Goal: Task Accomplishment & Management: Use online tool/utility

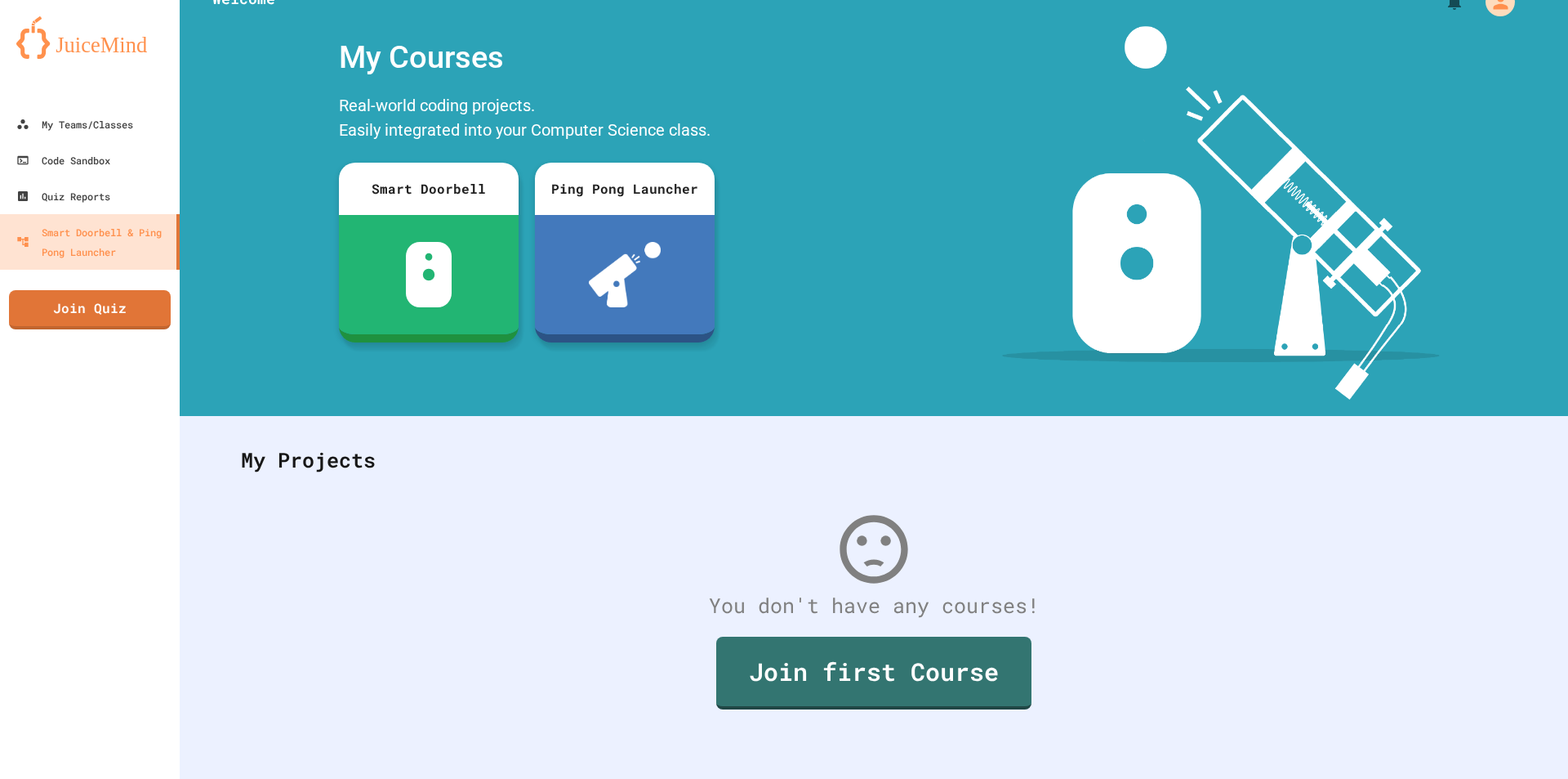
scroll to position [41, 0]
click at [77, 117] on div "My Teams/Classes" at bounding box center [73, 124] width 120 height 20
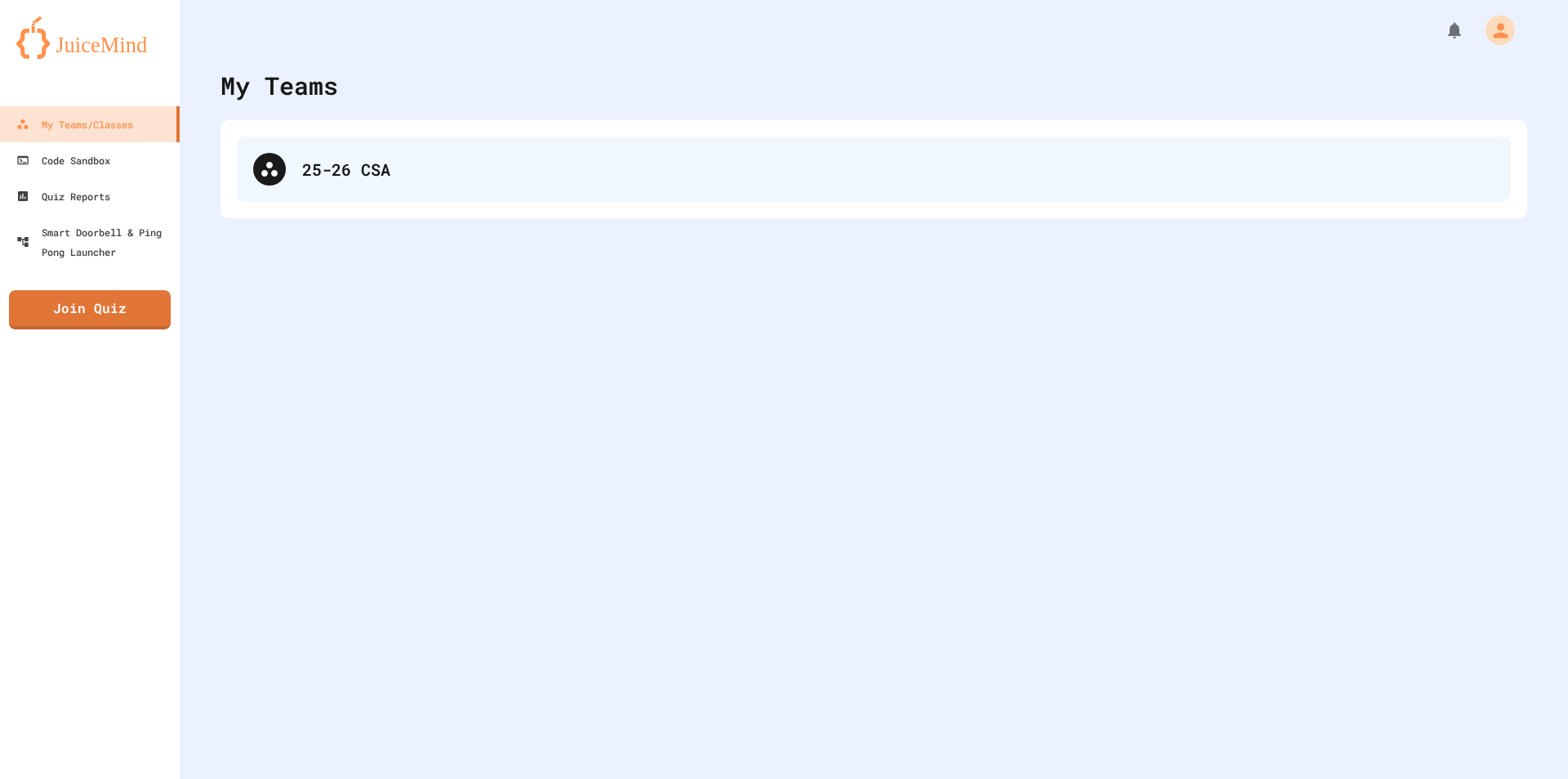
click at [326, 188] on div "25-26 CSA" at bounding box center [874, 169] width 1274 height 65
click at [263, 186] on div "25-26 CSA" at bounding box center [874, 169] width 1274 height 65
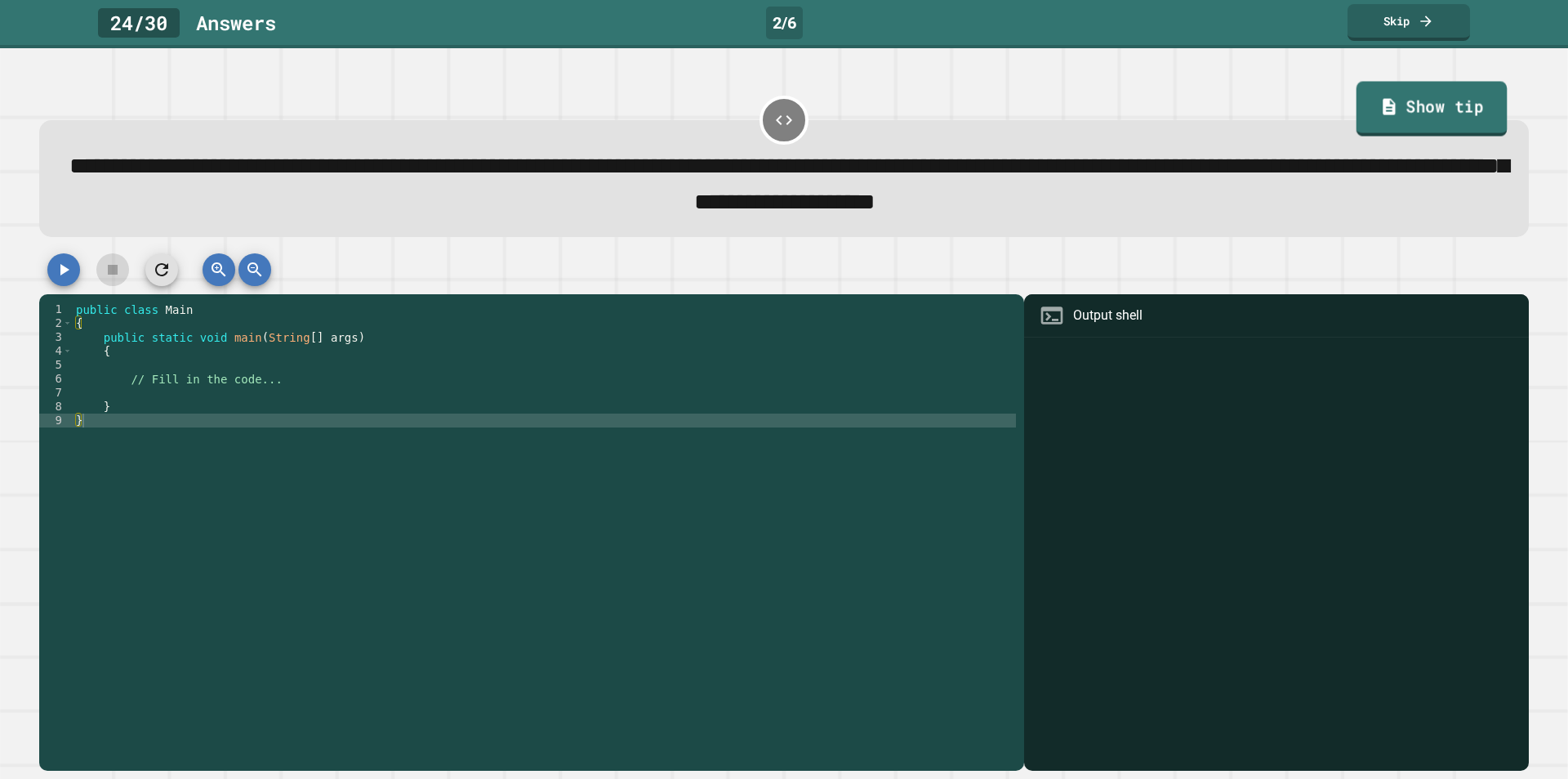
click at [1441, 123] on link "Show tip" at bounding box center [1432, 109] width 151 height 55
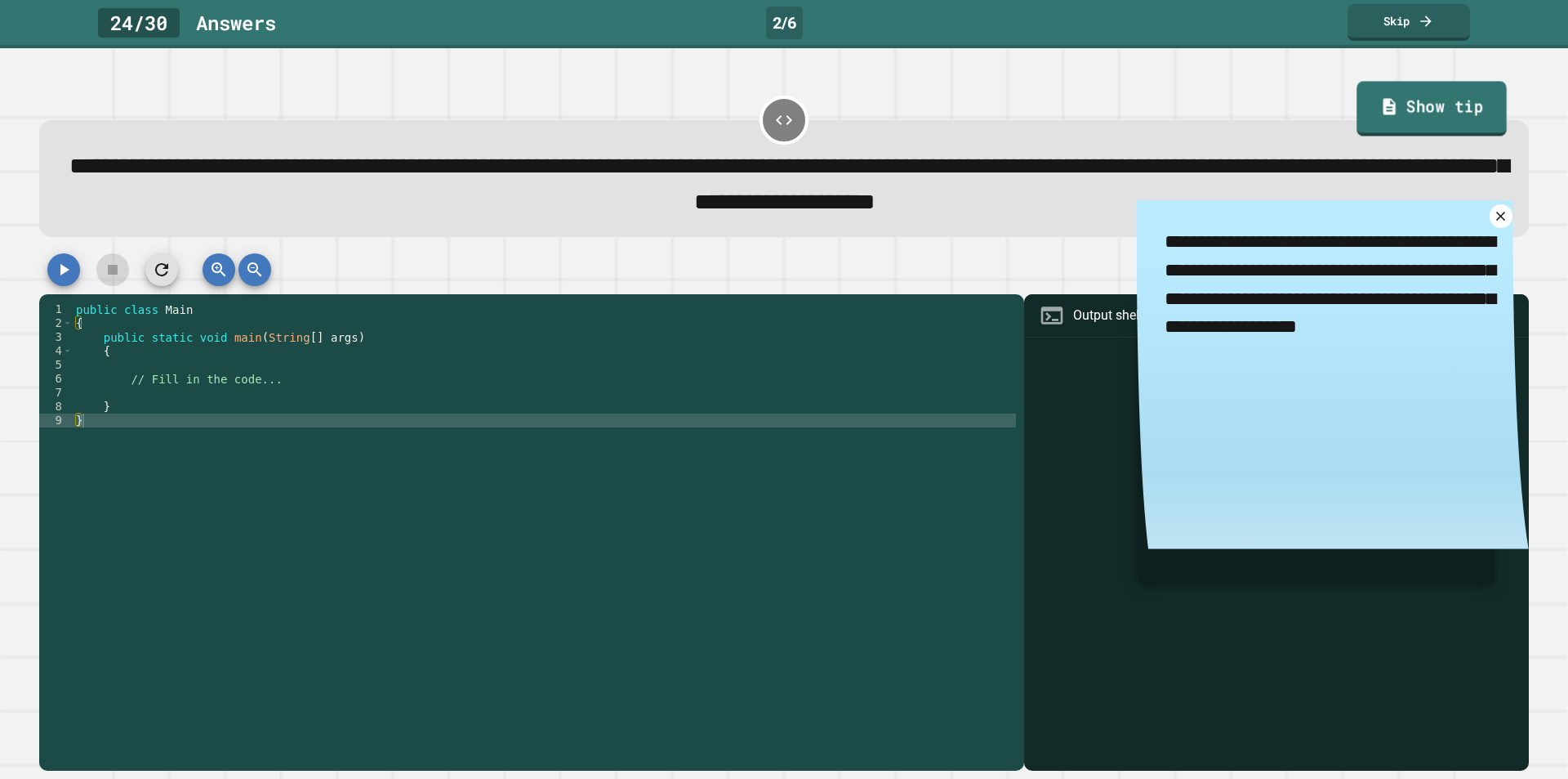
click at [1441, 123] on link "Show tip" at bounding box center [1433, 109] width 150 height 55
click at [1492, 221] on icon at bounding box center [1501, 216] width 19 height 19
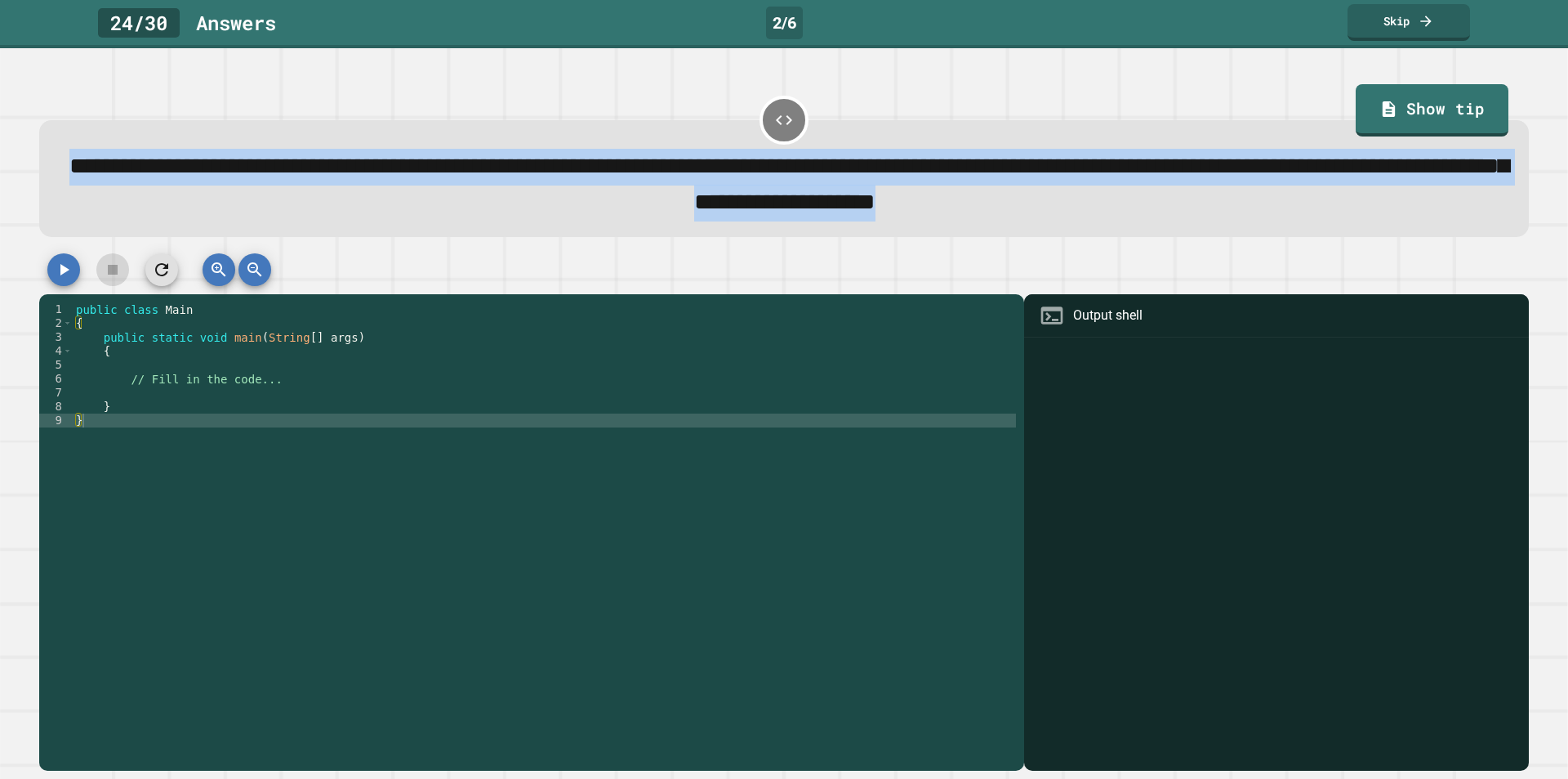
drag, startPoint x: 1370, startPoint y: 208, endPoint x: 18, endPoint y: 116, distance: 1355.1
click at [18, 116] on div "**********" at bounding box center [784, 413] width 1568 height 731
copy span "**********"
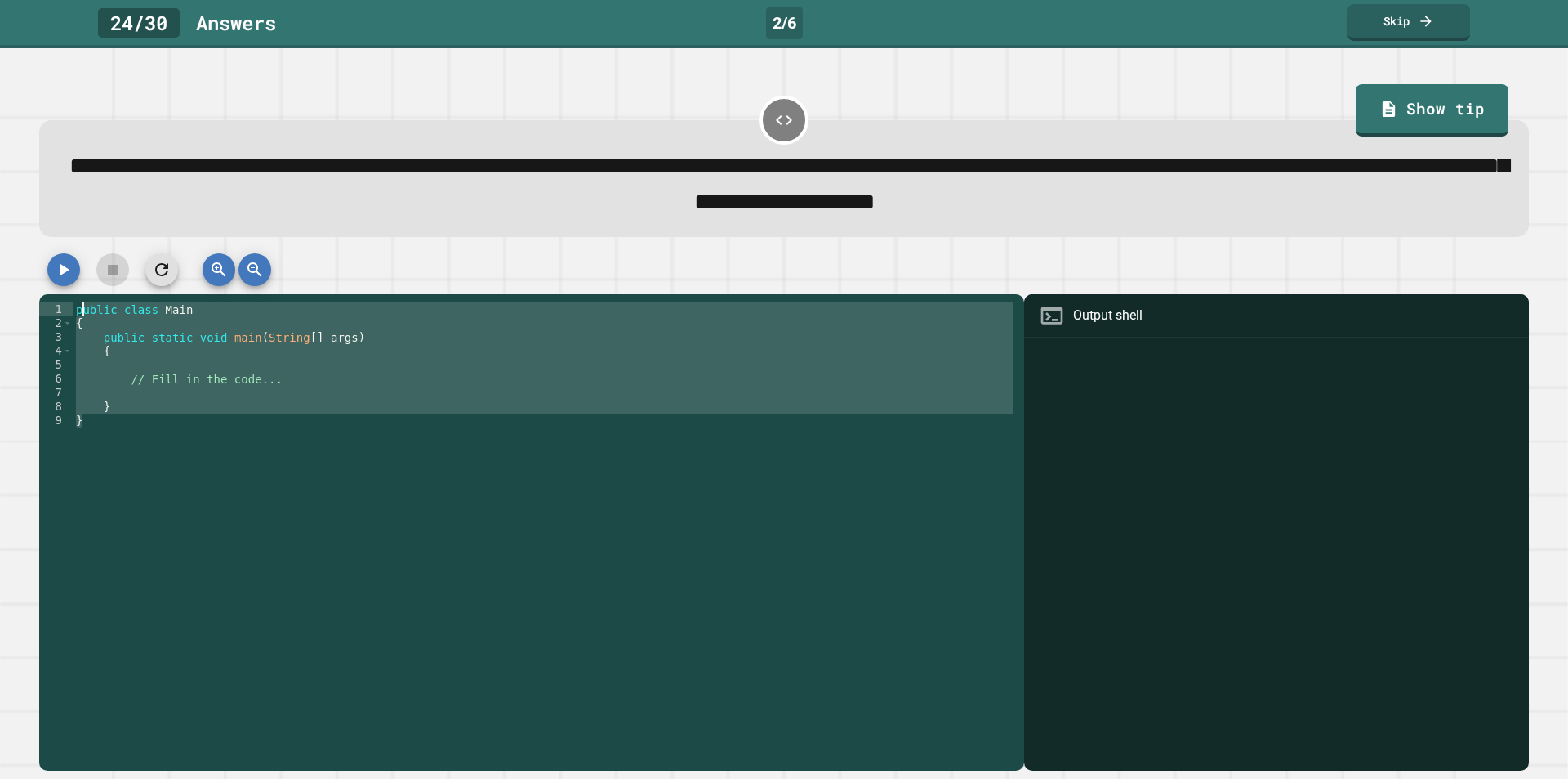
drag, startPoint x: 340, startPoint y: 473, endPoint x: 70, endPoint y: 316, distance: 312.3
click at [70, 316] on div "1 2 3 4 5 6 7 8 9 public class Main { public static void main ( String [ ] args…" at bounding box center [527, 510] width 977 height 417
type textarea "**********"
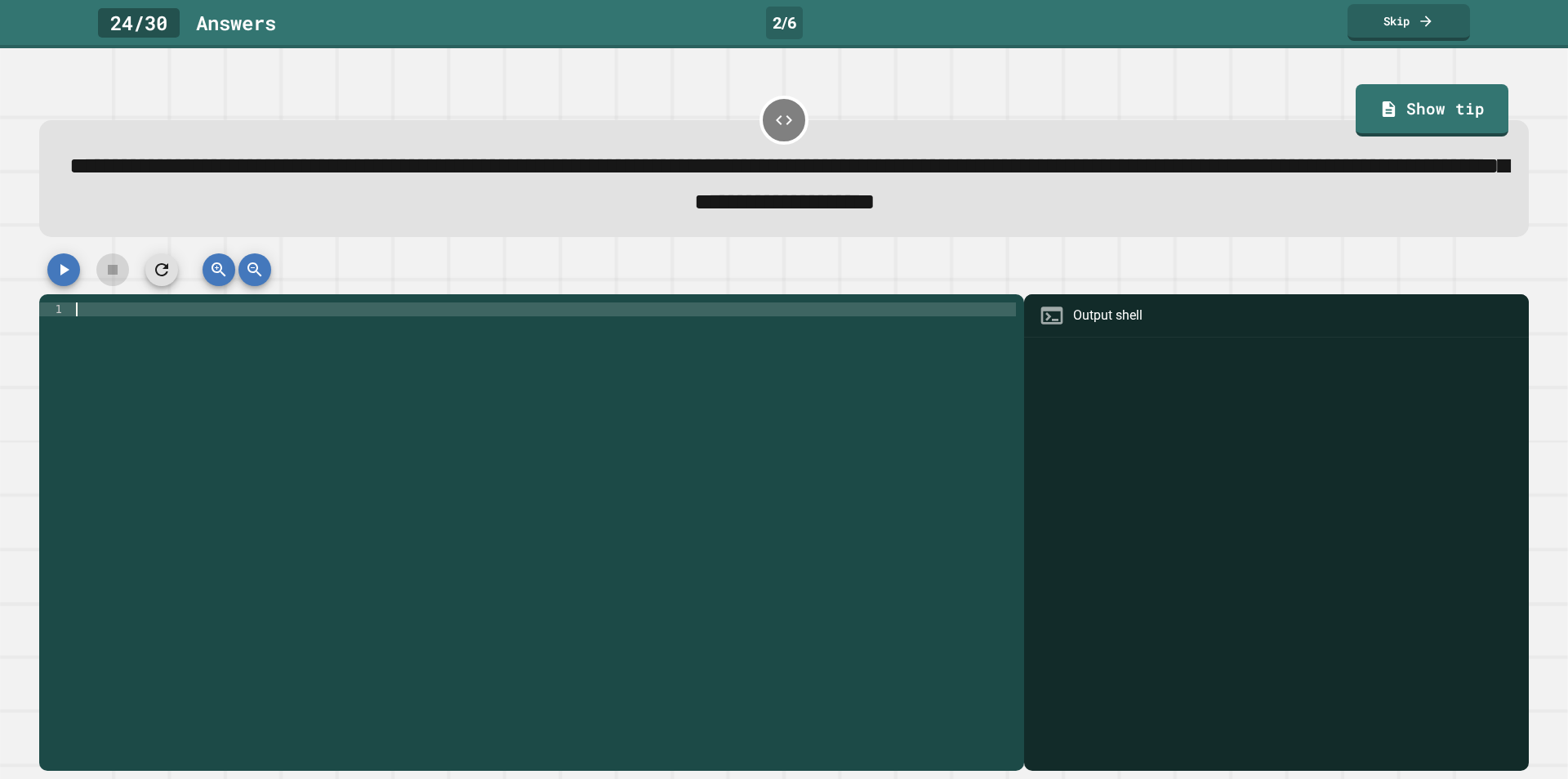
paste textarea "*"
type textarea "*"
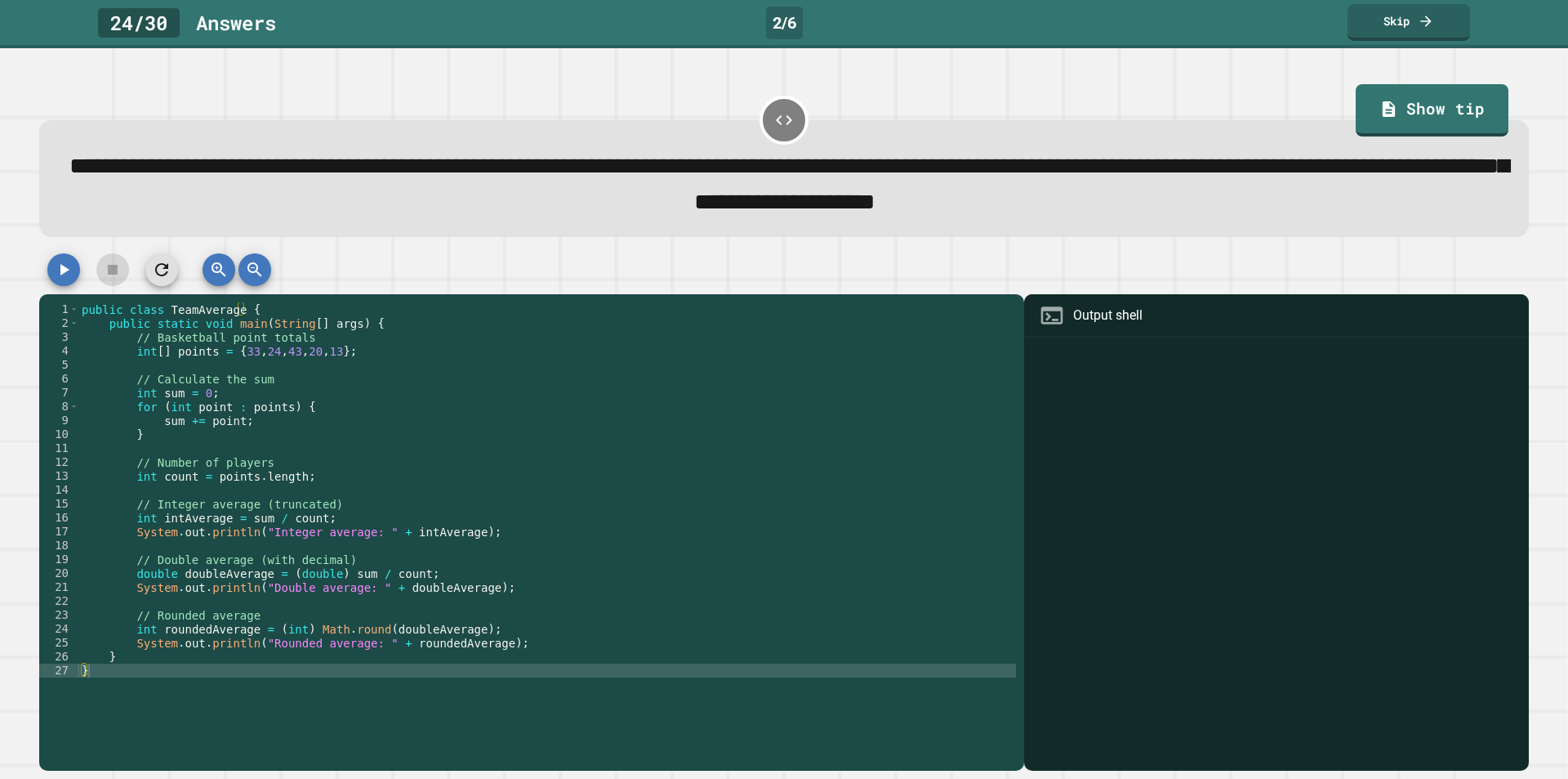
click at [68, 263] on button "button" at bounding box center [63, 270] width 33 height 33
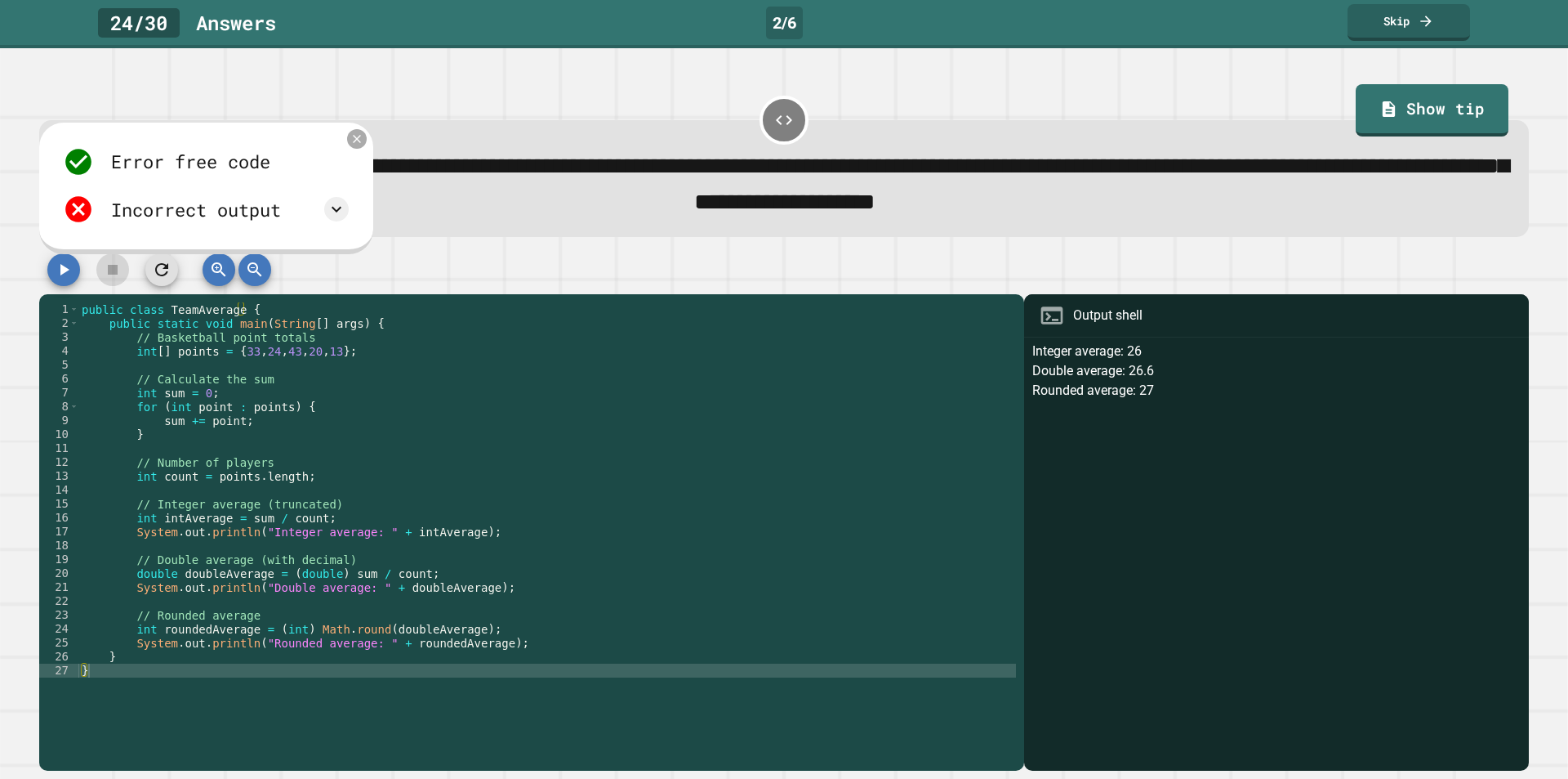
click at [352, 143] on icon at bounding box center [357, 139] width 14 height 14
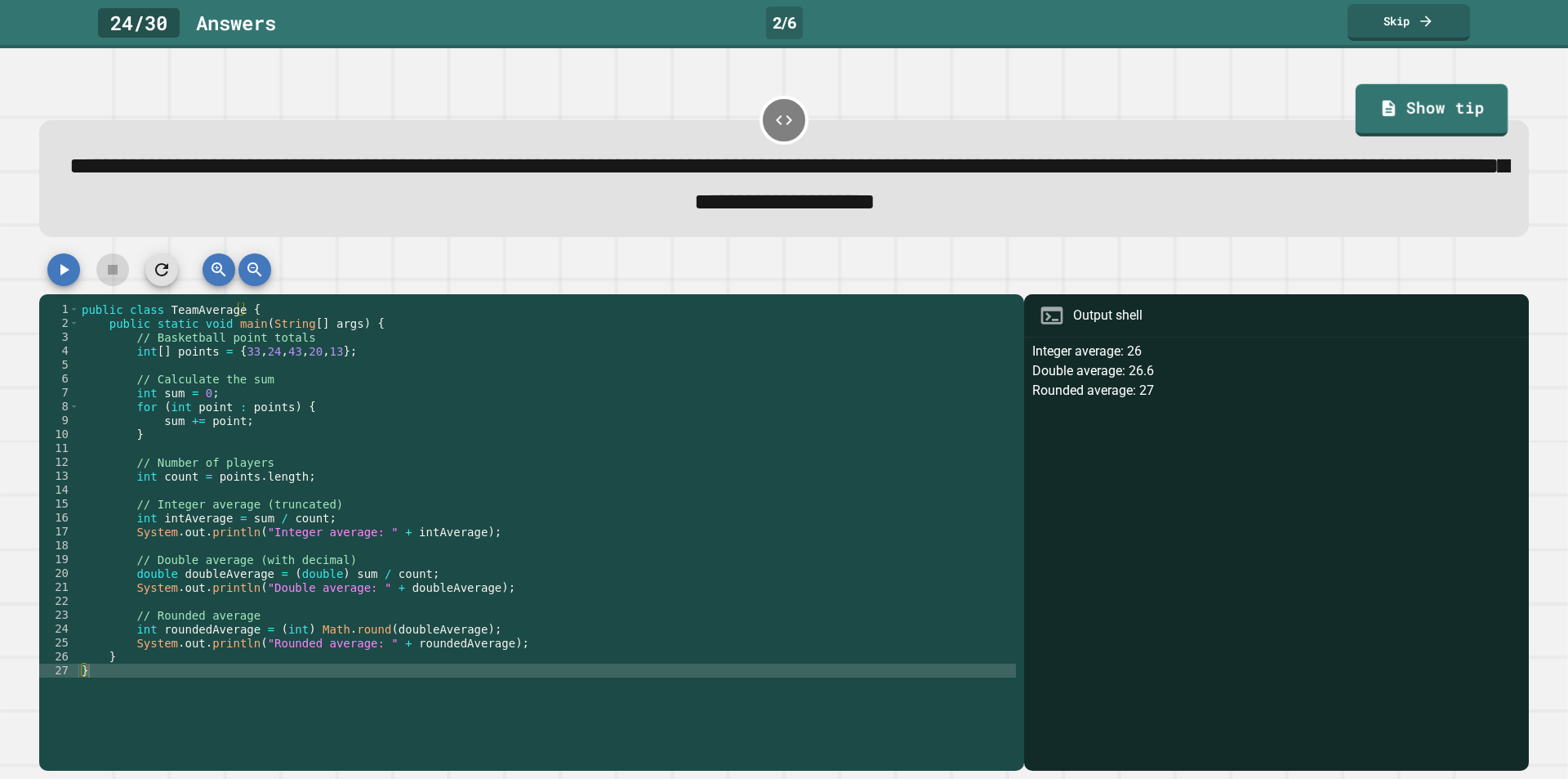
click at [1379, 114] on link "Show tip" at bounding box center [1432, 111] width 153 height 52
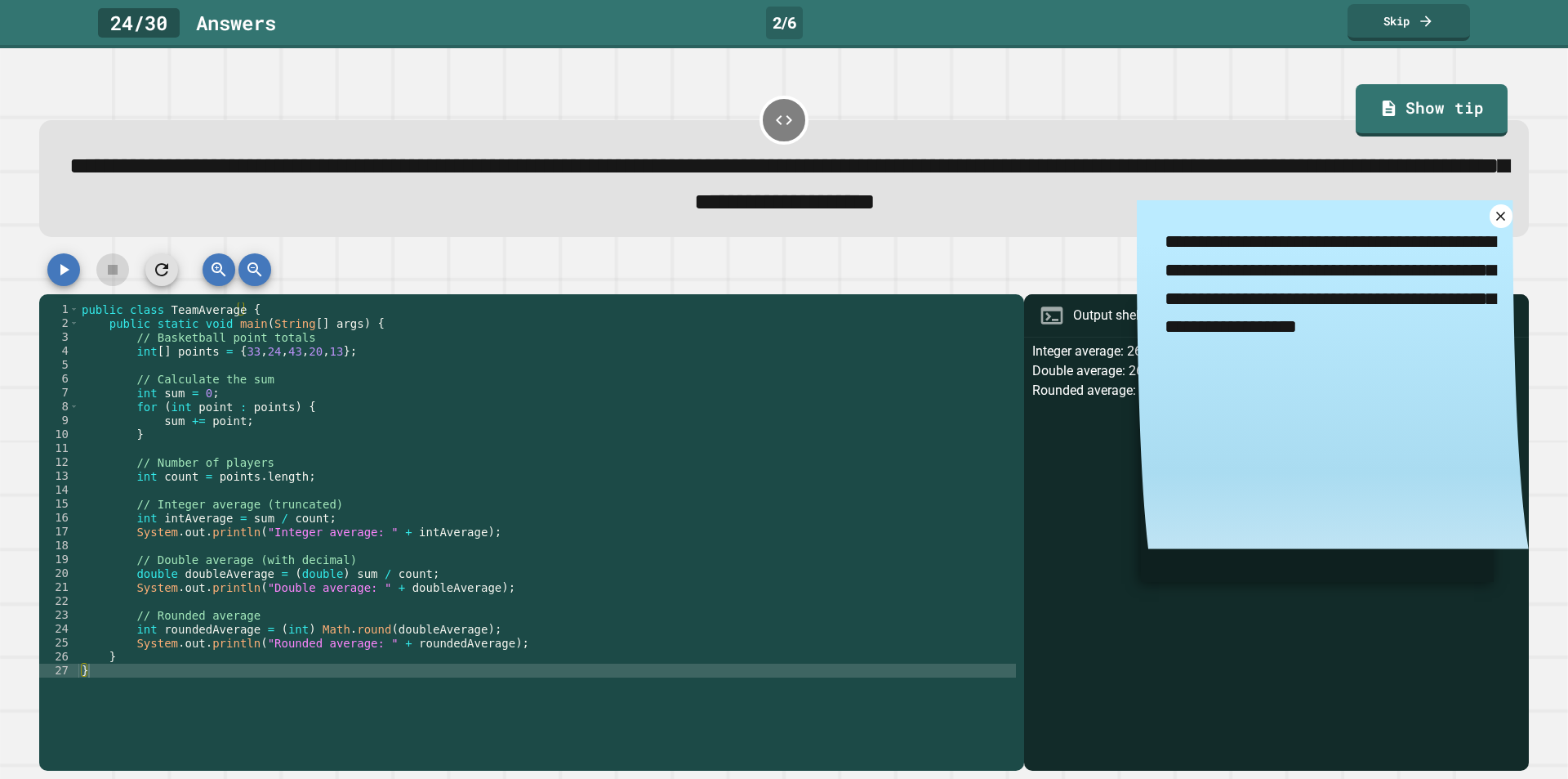
click at [1493, 224] on icon at bounding box center [1500, 216] width 15 height 15
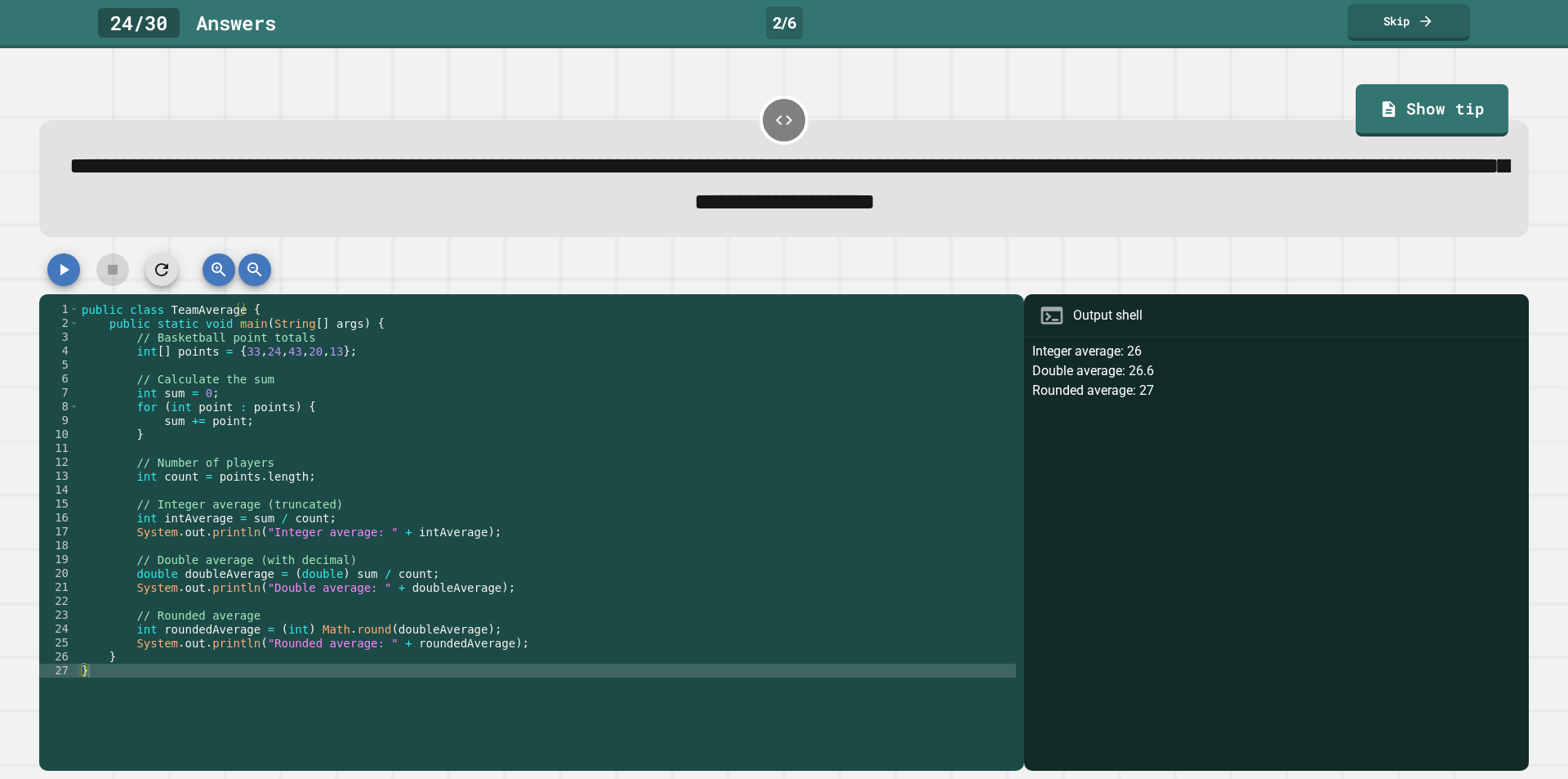
click at [76, 270] on button "button" at bounding box center [63, 270] width 33 height 33
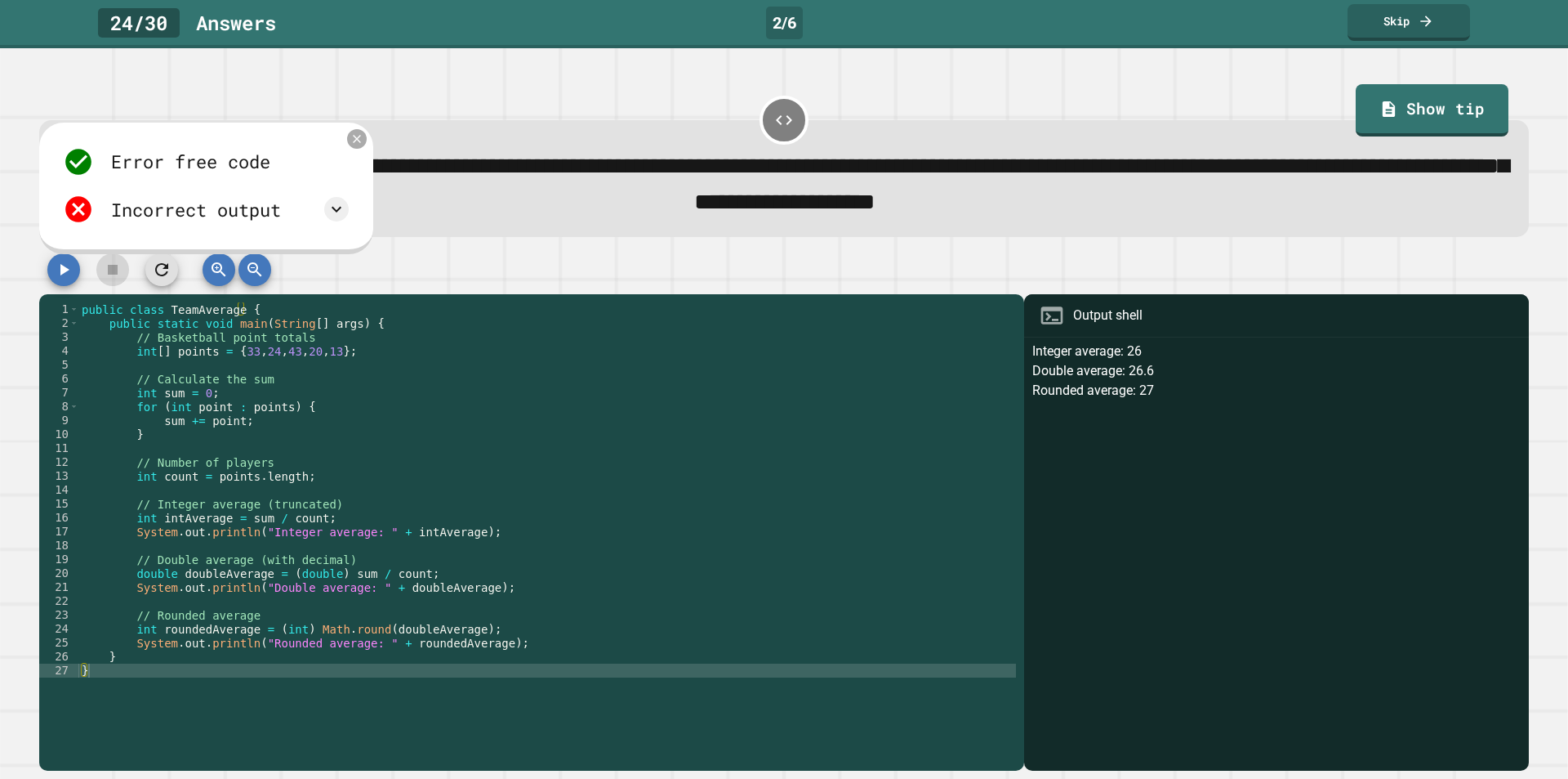
click at [353, 139] on icon at bounding box center [357, 139] width 14 height 14
